Goal: Information Seeking & Learning: Find specific fact

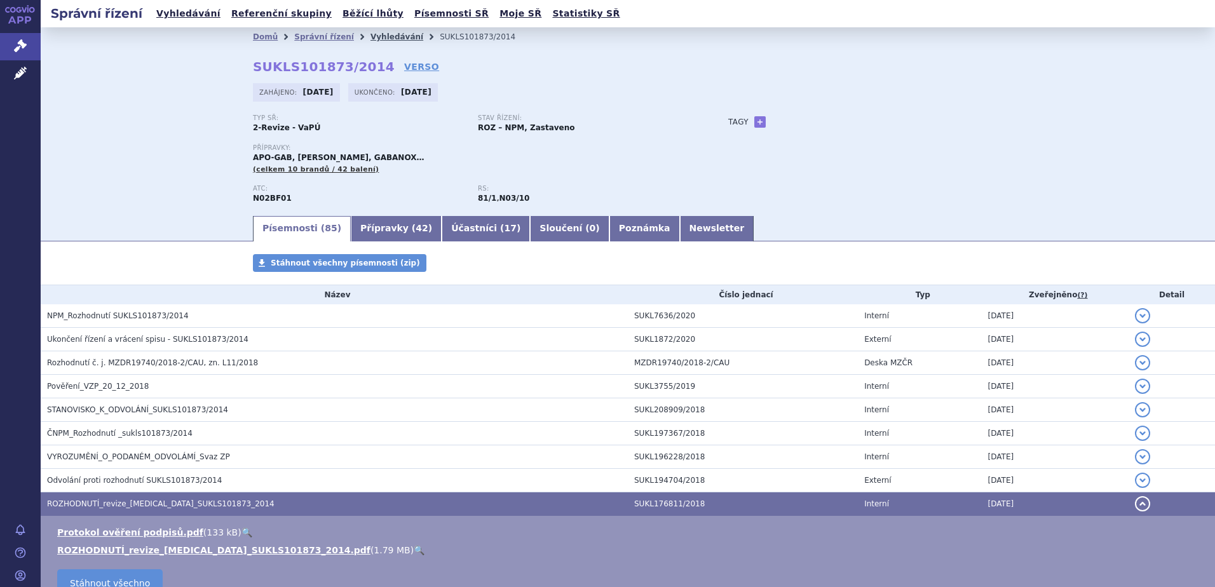
click at [373, 36] on link "Vyhledávání" at bounding box center [396, 36] width 53 height 9
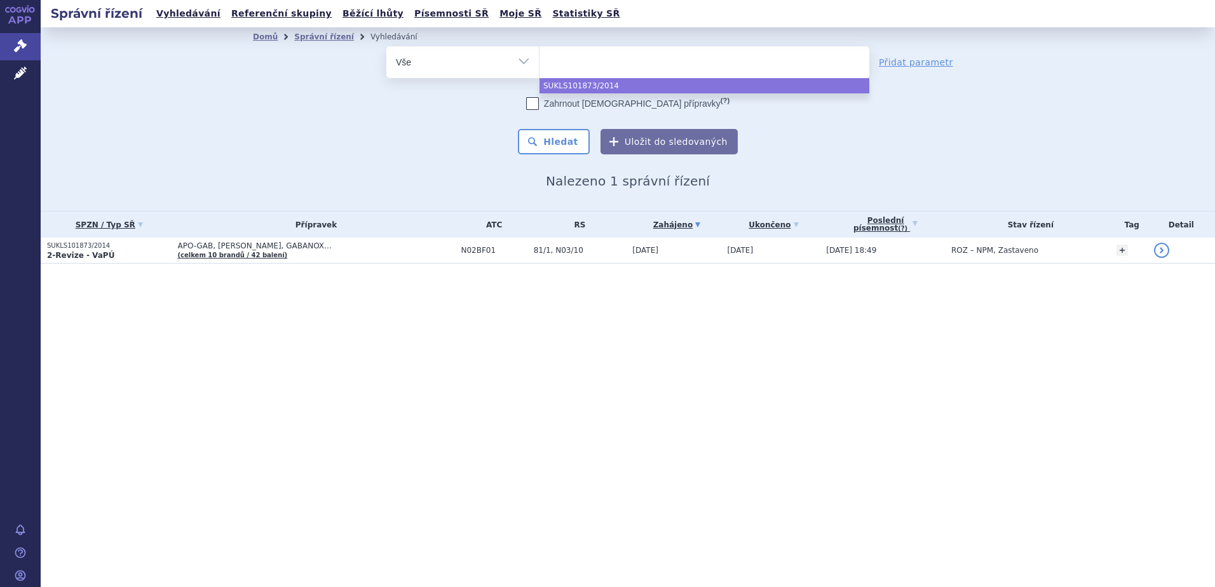
select select
type input "M04AA01"
select select "M04AA01"
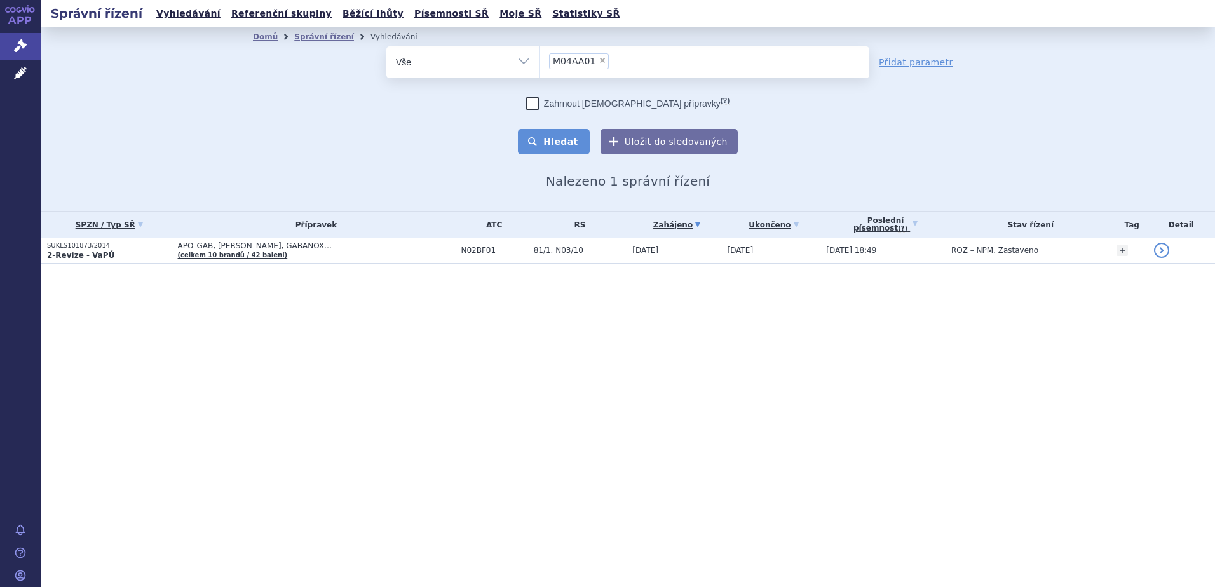
click at [562, 133] on button "Hledat" at bounding box center [554, 141] width 72 height 25
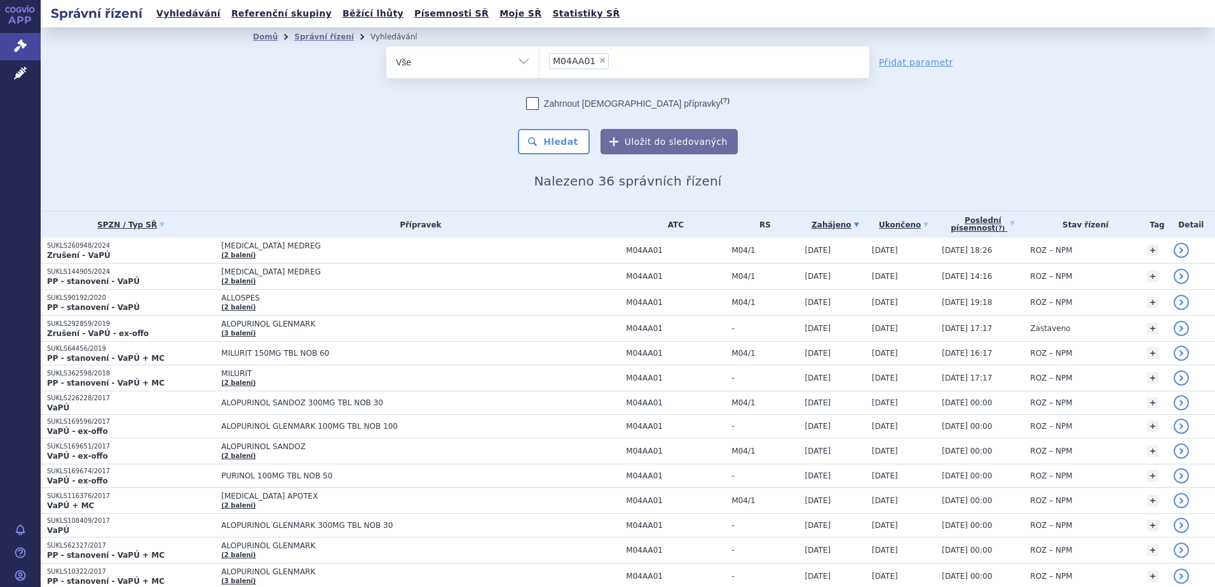
click at [598, 62] on span "×" at bounding box center [602, 61] width 8 height 8
click at [539, 62] on select "M04AA01" at bounding box center [539, 62] width 1 height 32
select select
type input "ALOPURINOL SANDOZ"
select select "ALOPURINOL SANDOZ"
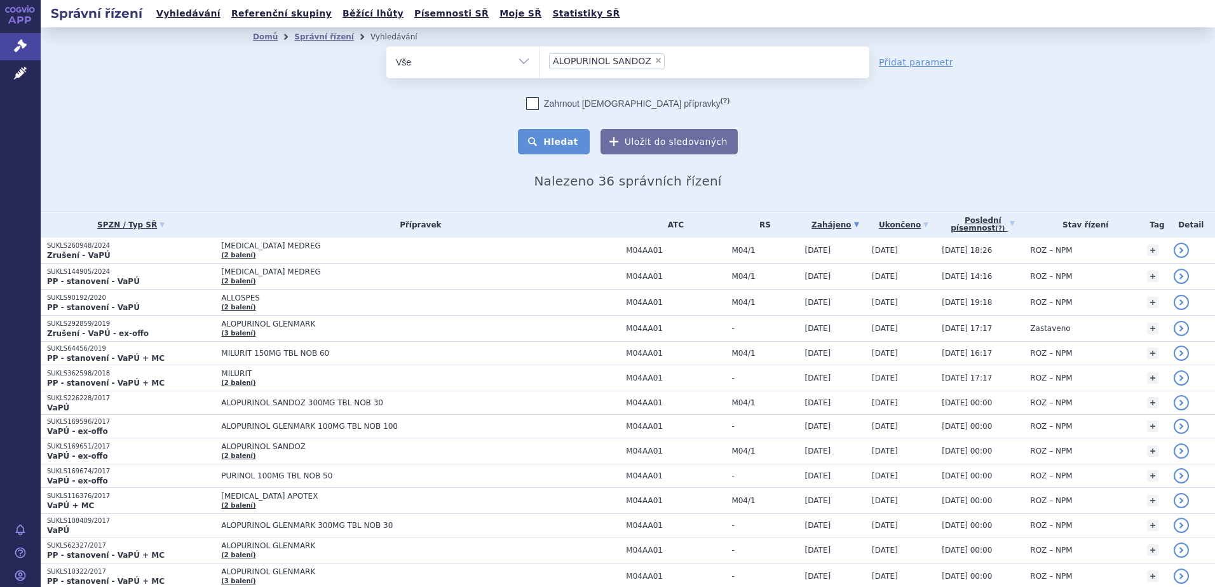
click at [567, 134] on button "Hledat" at bounding box center [554, 141] width 72 height 25
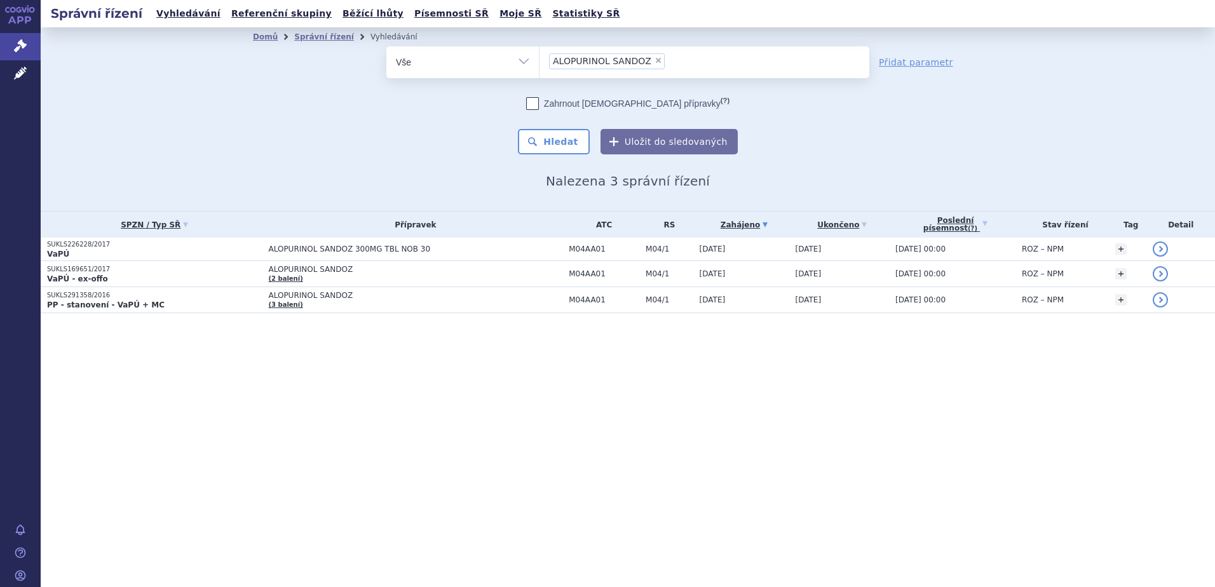
click at [654, 62] on span "×" at bounding box center [658, 61] width 8 height 8
click at [539, 62] on select "ALOPURINOL SANDOZ" at bounding box center [539, 62] width 1 height 32
select select
type input "hy"
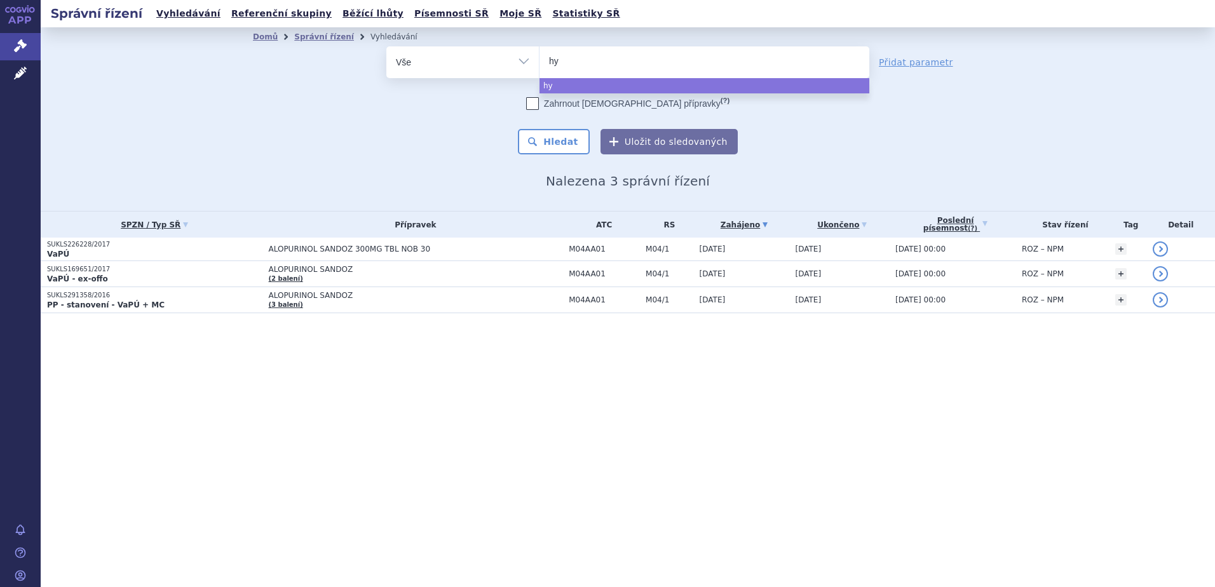
type input "hyr"
type input "hyrim"
type input "hyrimoz"
select select "hyrimoz"
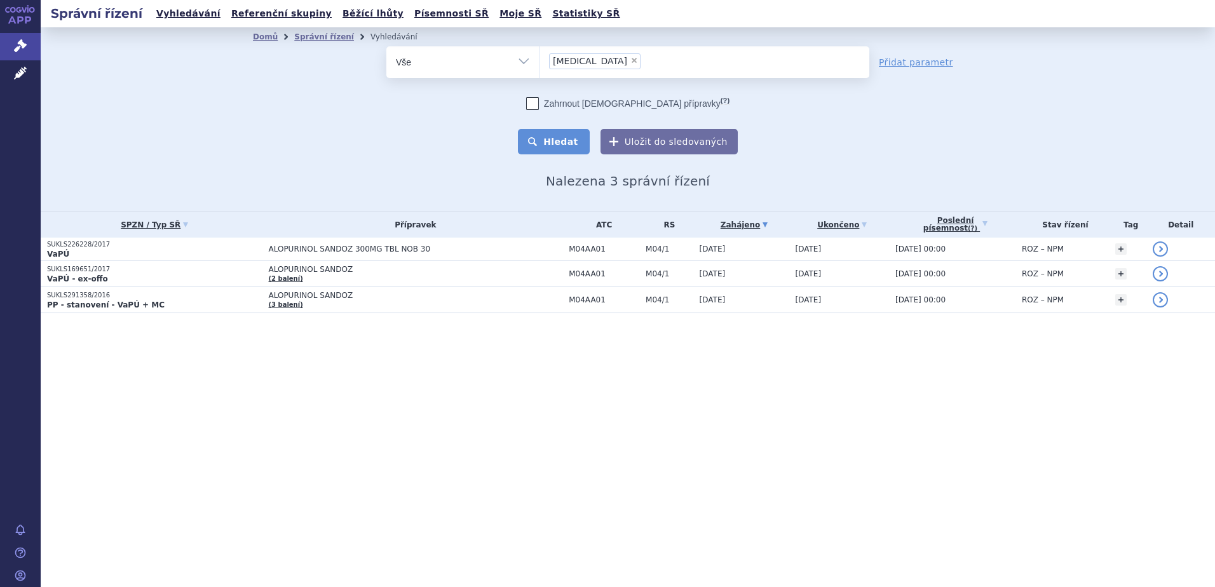
click at [567, 152] on button "Hledat" at bounding box center [554, 141] width 72 height 25
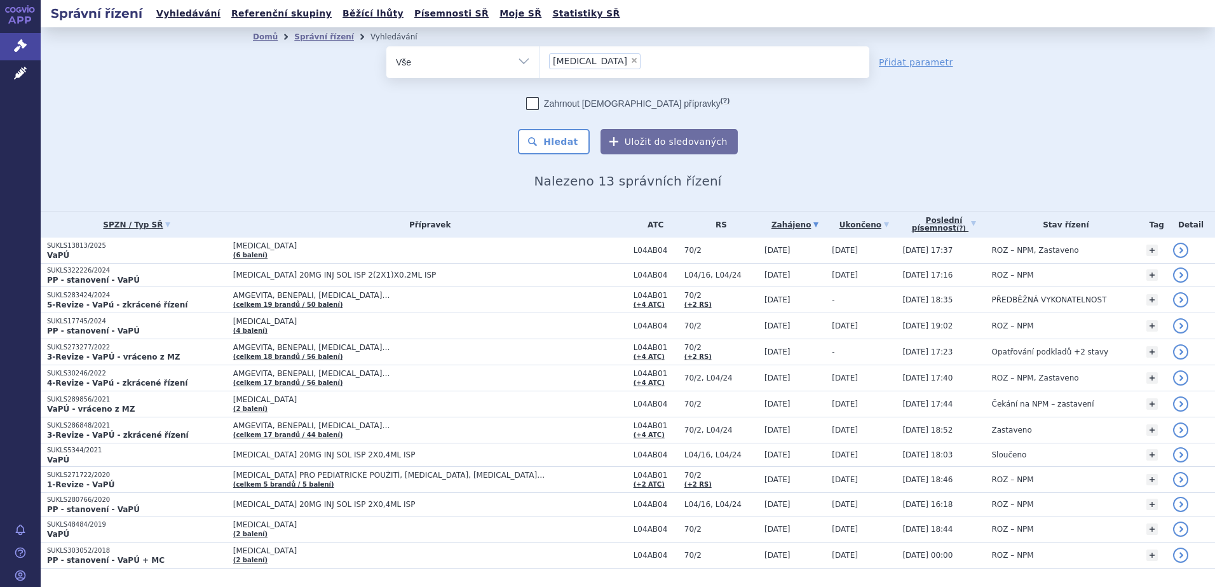
click at [124, 302] on strong "5-Revize - VaPú - zkrácené řízení" at bounding box center [117, 304] width 140 height 9
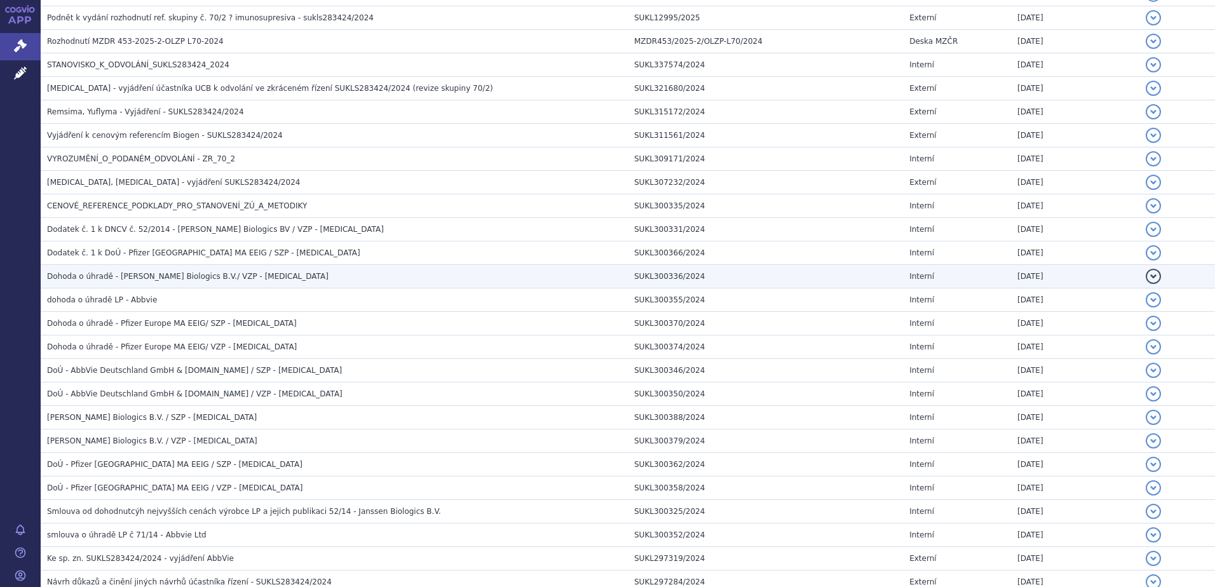
scroll to position [847, 0]
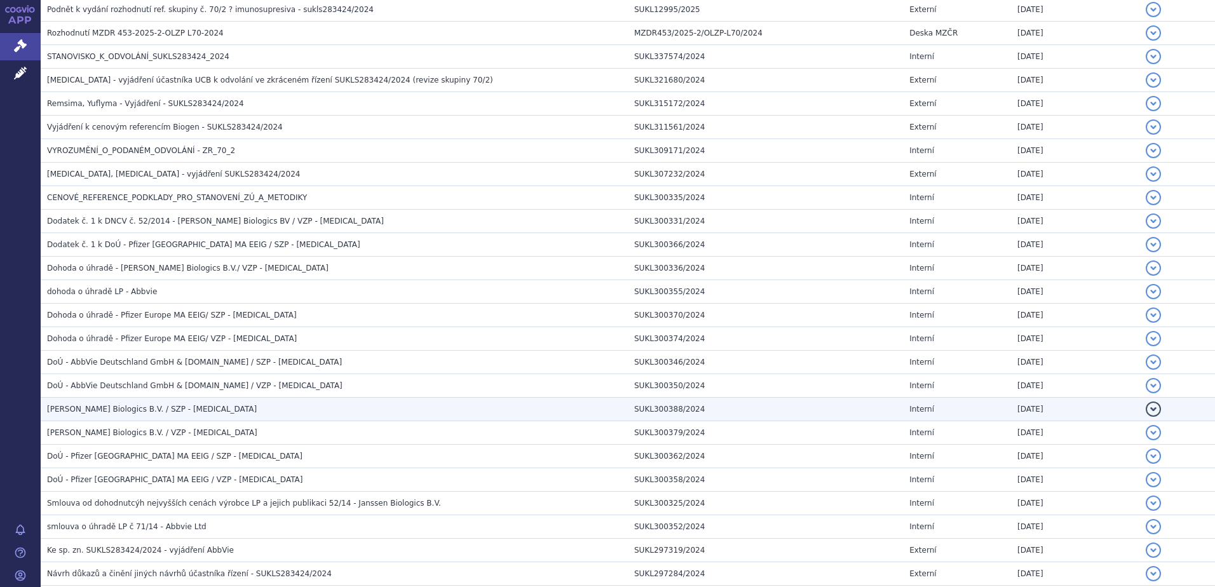
click at [133, 410] on span "[PERSON_NAME] Biologics B.V. / SZP - [MEDICAL_DATA]" at bounding box center [152, 409] width 210 height 9
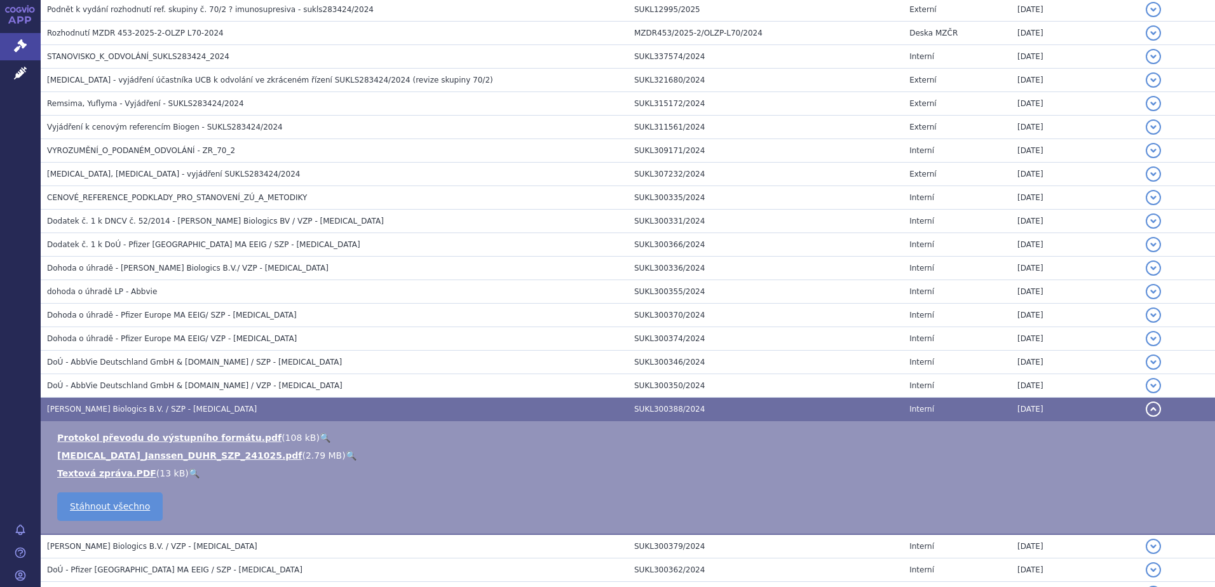
click at [346, 456] on link "🔍" at bounding box center [351, 455] width 11 height 10
click at [162, 408] on span "[PERSON_NAME] Biologics B.V. / SZP - [MEDICAL_DATA]" at bounding box center [152, 409] width 210 height 9
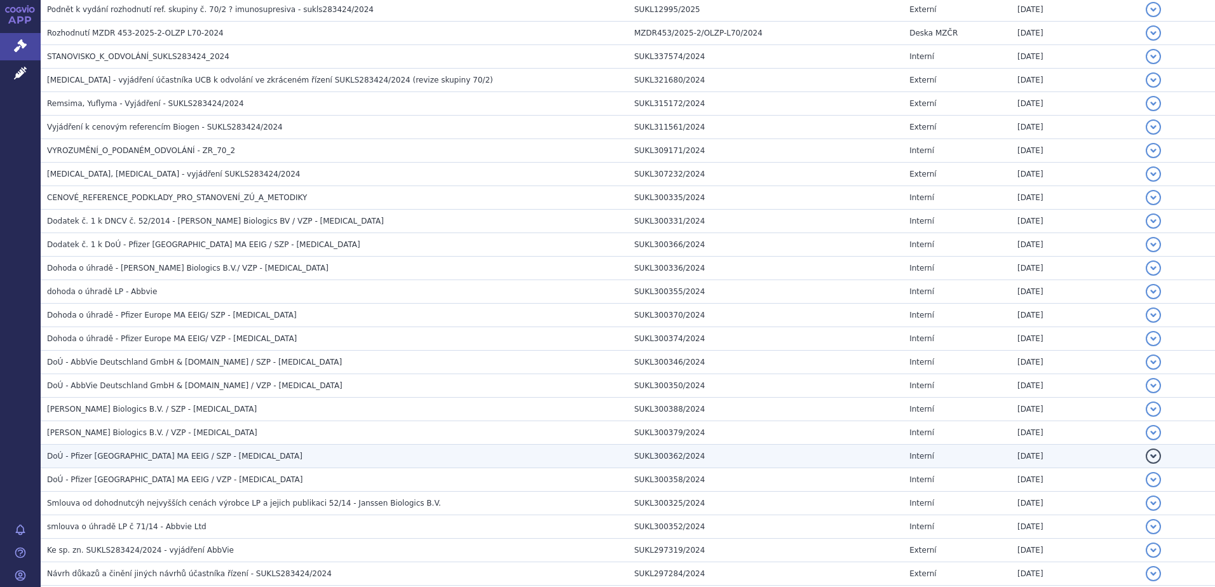
click at [163, 456] on span "DoÚ - Pfizer [GEOGRAPHIC_DATA] MA EEIG / SZP - [MEDICAL_DATA]" at bounding box center [174, 456] width 255 height 9
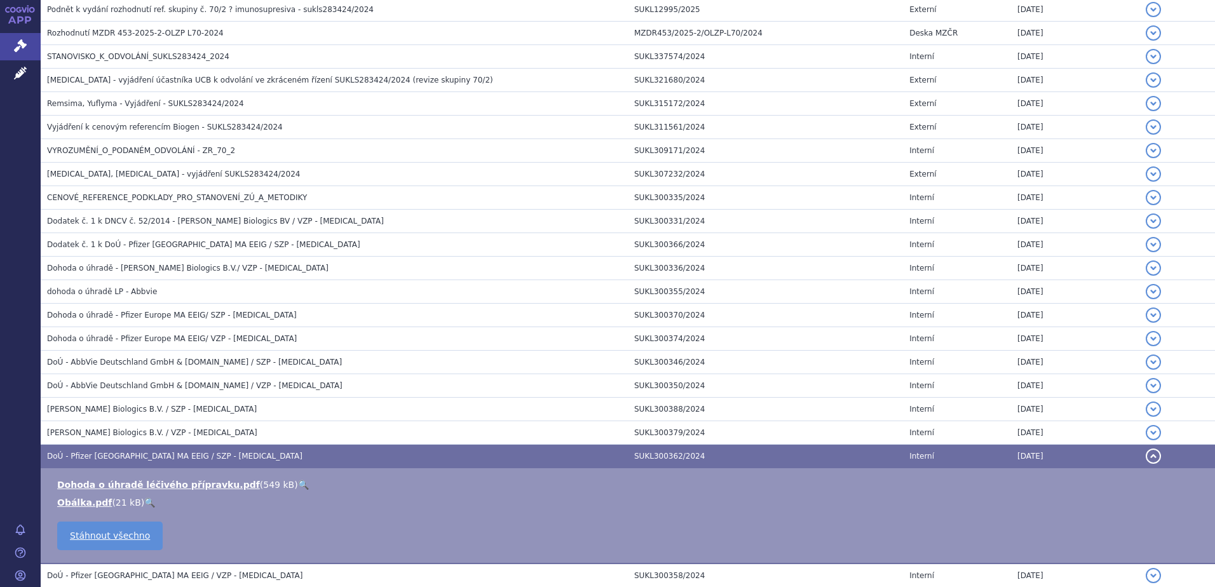
click at [298, 486] on link "🔍" at bounding box center [303, 485] width 11 height 10
click at [119, 453] on span "DoÚ - Pfizer [GEOGRAPHIC_DATA] MA EEIG / SZP - [MEDICAL_DATA]" at bounding box center [174, 456] width 255 height 9
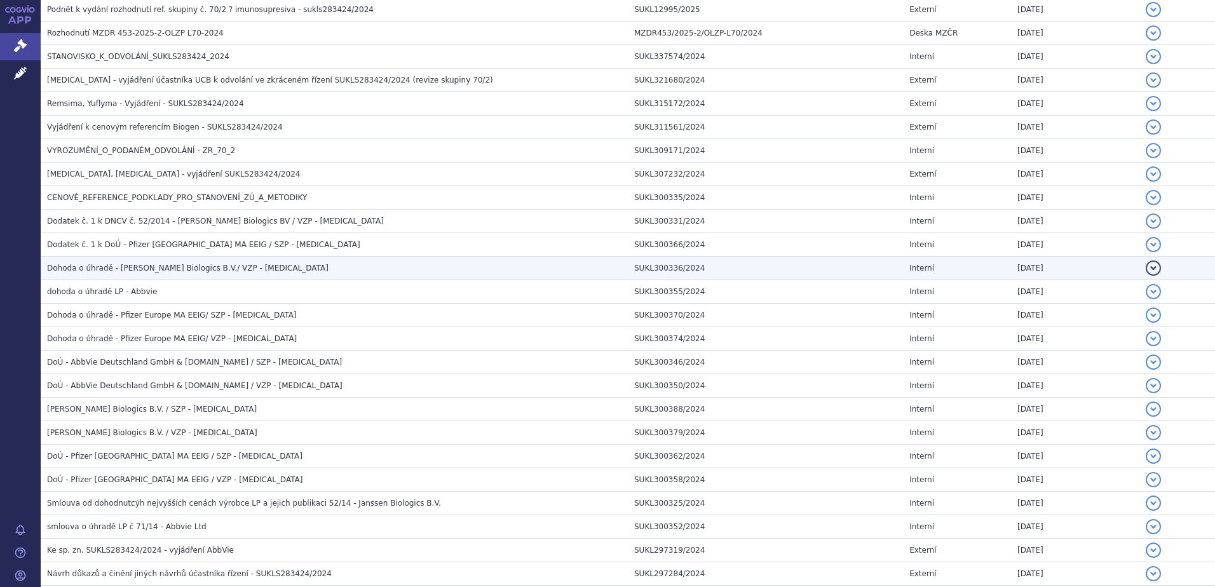
click at [150, 267] on span "Dohoda o úhradě - [PERSON_NAME] Biologics B.V./ VZP - [MEDICAL_DATA]" at bounding box center [187, 268] width 281 height 9
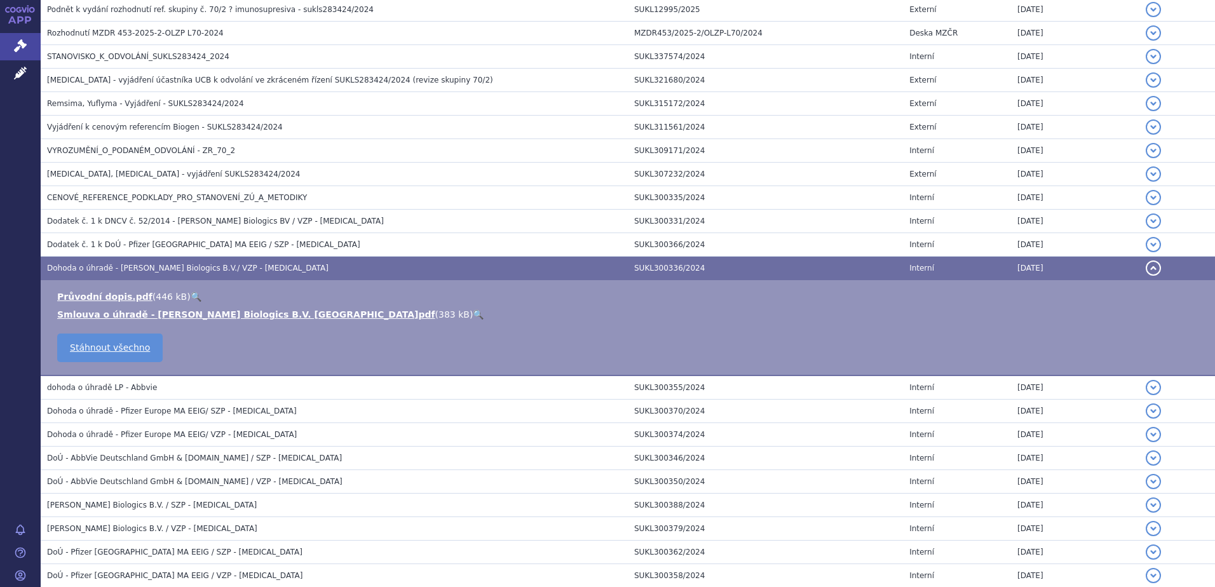
click at [473, 311] on link "🔍" at bounding box center [478, 314] width 11 height 10
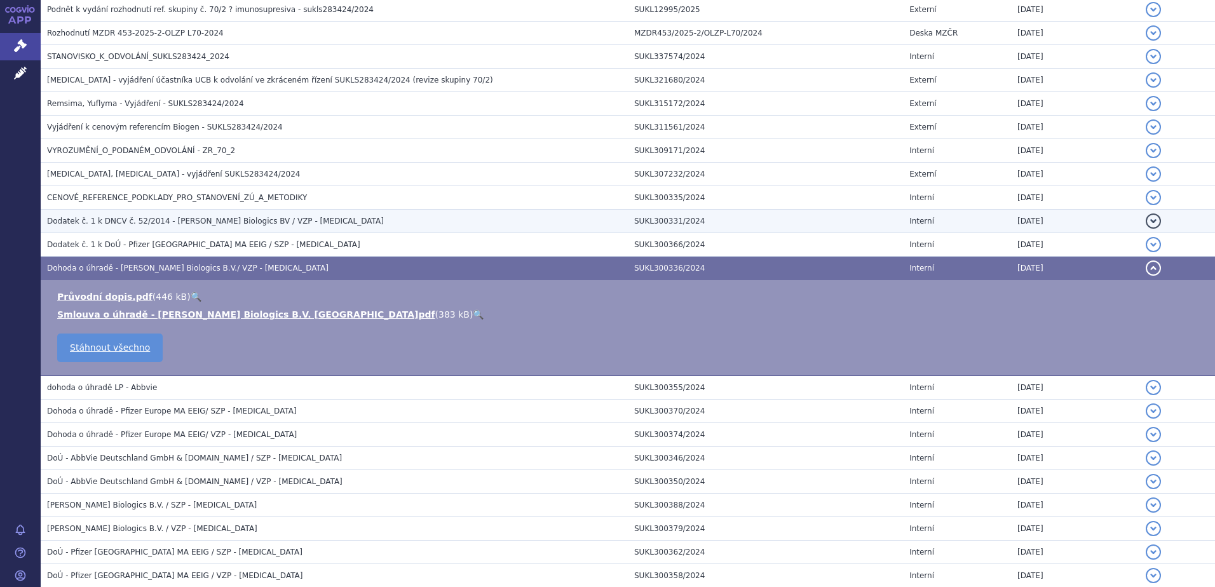
click at [246, 218] on span "Dodatek č. 1 k DNCV č. 52/2014 - [PERSON_NAME] Biologics BV / VZP - [MEDICAL_DA…" at bounding box center [215, 221] width 337 height 9
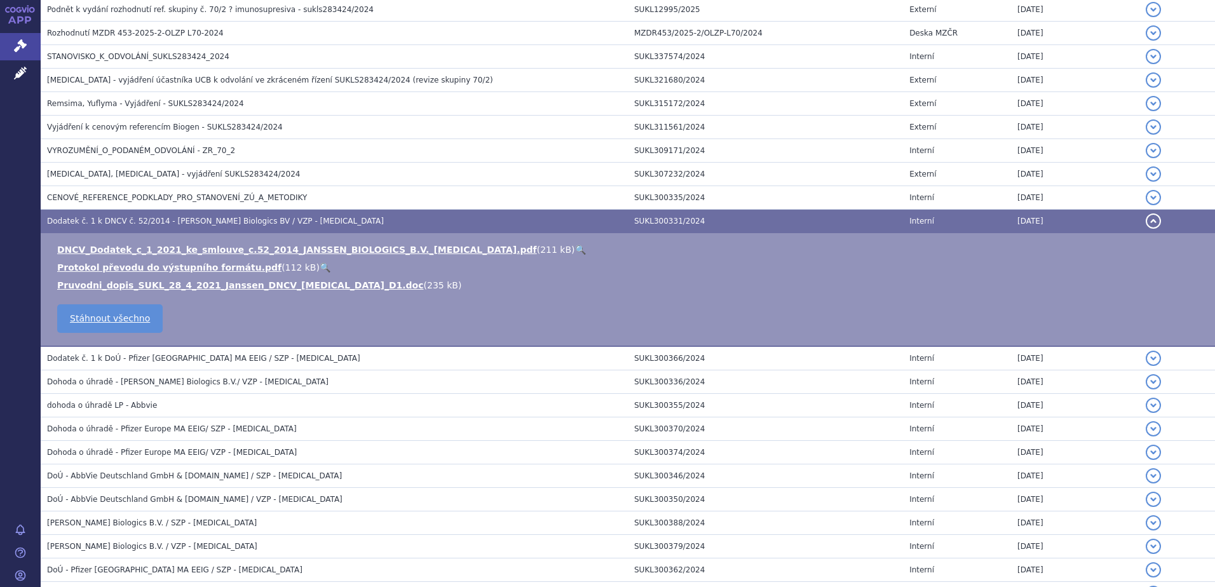
click at [575, 248] on link "🔍" at bounding box center [580, 250] width 11 height 10
click at [173, 213] on td "Dodatek č. 1 k DNCV č. 52/2014 - [PERSON_NAME] Biologics BV / VZP - [MEDICAL_DA…" at bounding box center [334, 222] width 587 height 24
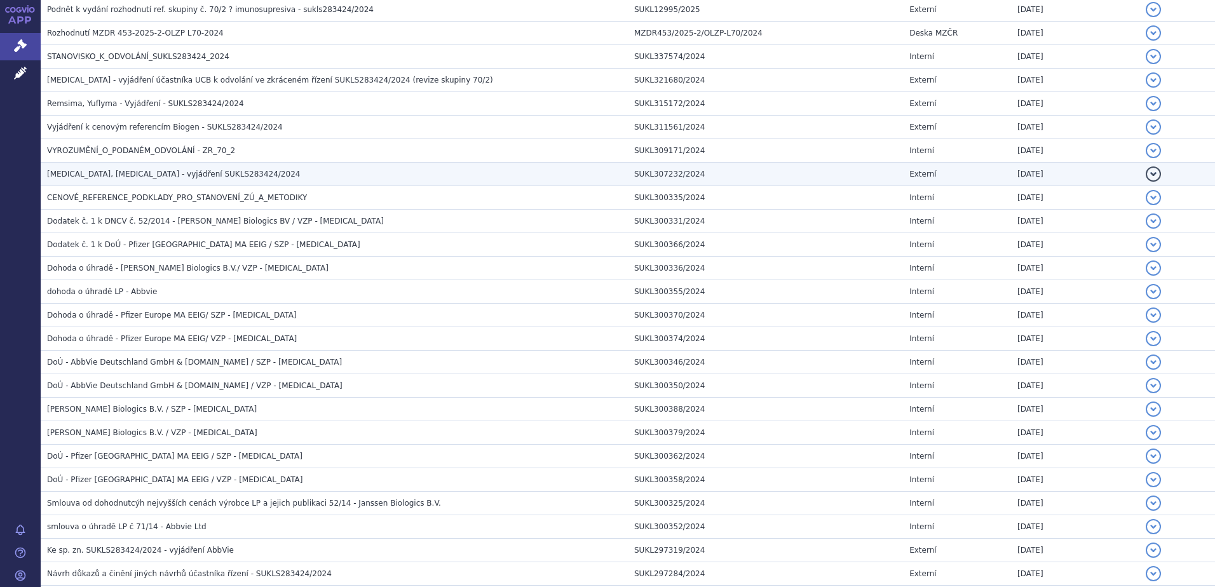
click at [165, 173] on span "[MEDICAL_DATA], [MEDICAL_DATA] - vyjádření SUKLS283424/2024" at bounding box center [173, 174] width 253 height 9
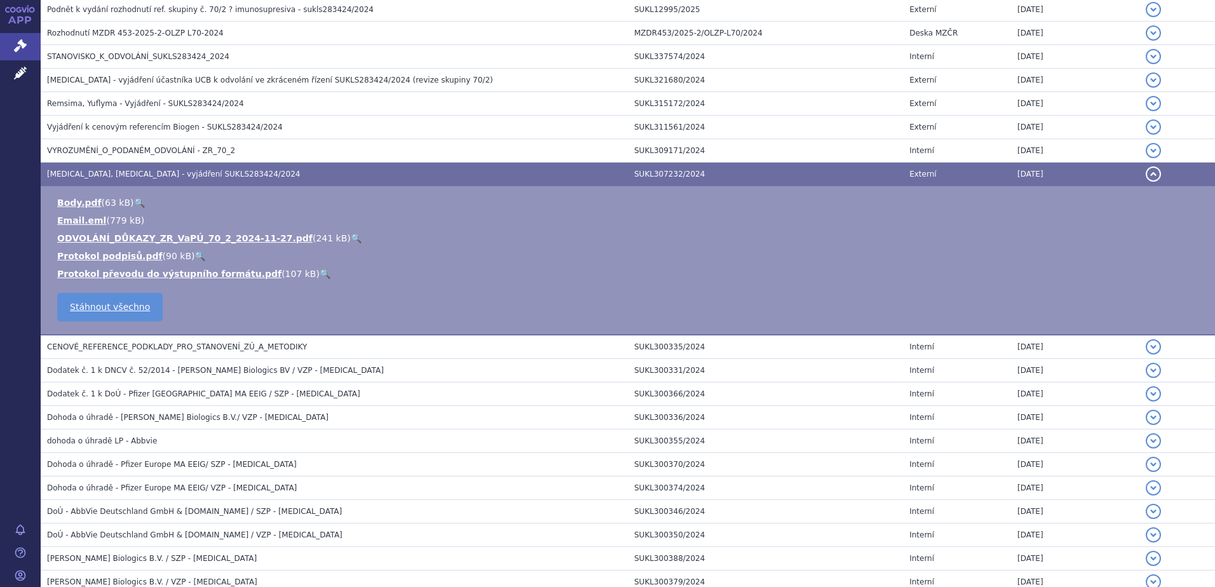
click at [351, 238] on link "🔍" at bounding box center [356, 238] width 11 height 10
click at [152, 172] on span "[MEDICAL_DATA], [MEDICAL_DATA] - vyjádření SUKLS283424/2024" at bounding box center [173, 174] width 253 height 9
